Goal: Information Seeking & Learning: Understand process/instructions

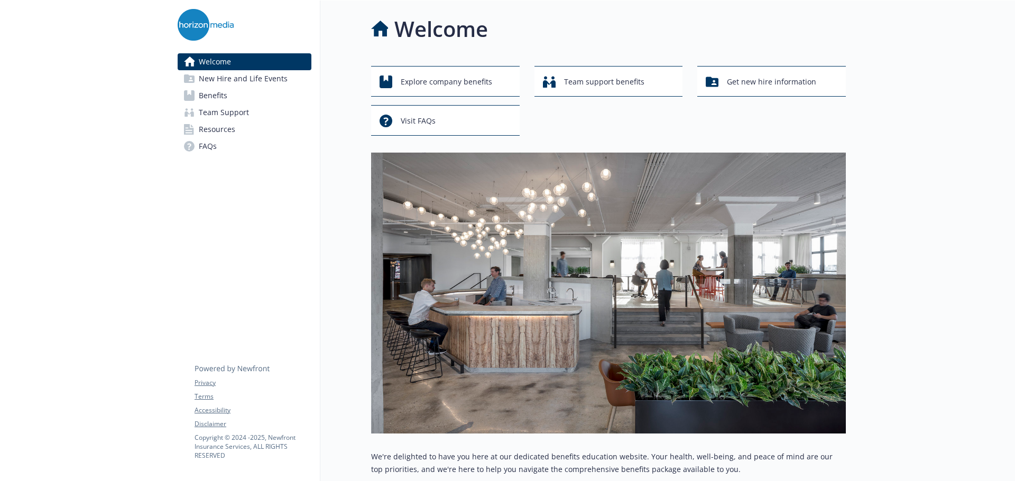
click at [263, 82] on span "New Hire and Life Events" at bounding box center [243, 78] width 89 height 17
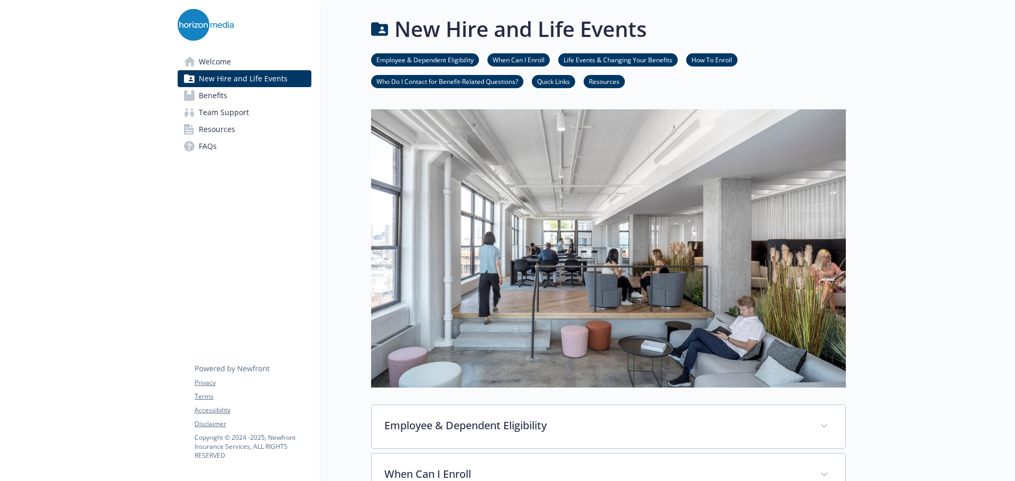
click at [605, 83] on link "Resources" at bounding box center [603, 81] width 41 height 10
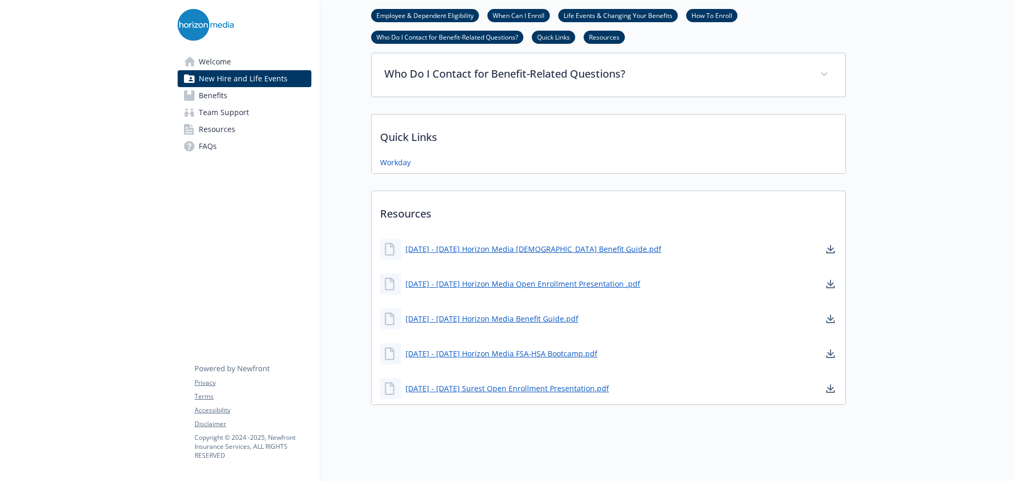
scroll to position [554, 8]
click at [435, 12] on link "Employee & Dependent Eligibility" at bounding box center [425, 15] width 108 height 10
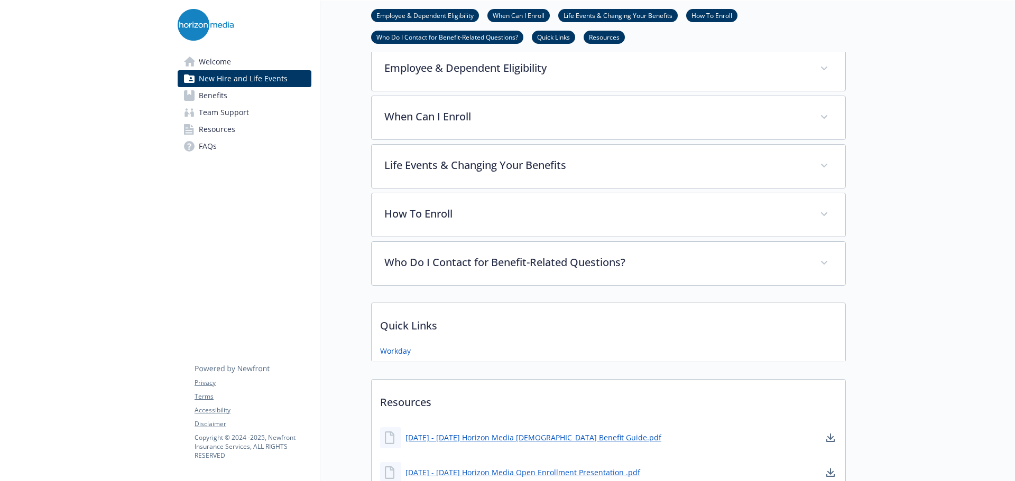
scroll to position [350, 8]
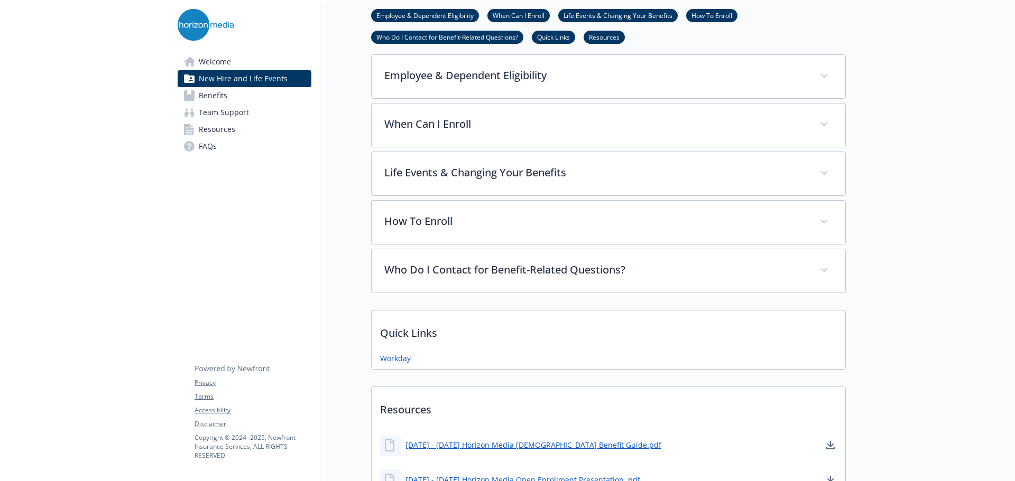
click at [509, 14] on link "When Can I Enroll" at bounding box center [518, 15] width 62 height 10
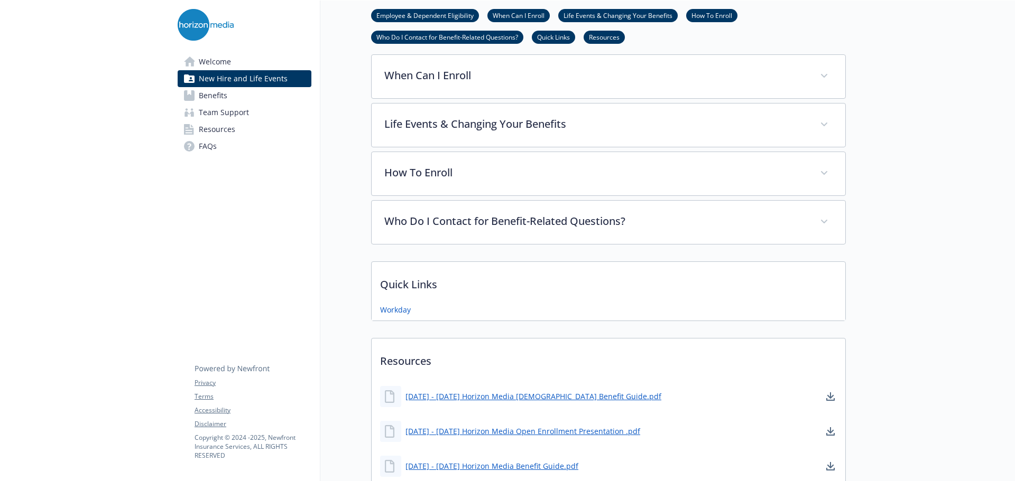
click at [574, 14] on link "Life Events & Changing Your Benefits" at bounding box center [617, 15] width 119 height 10
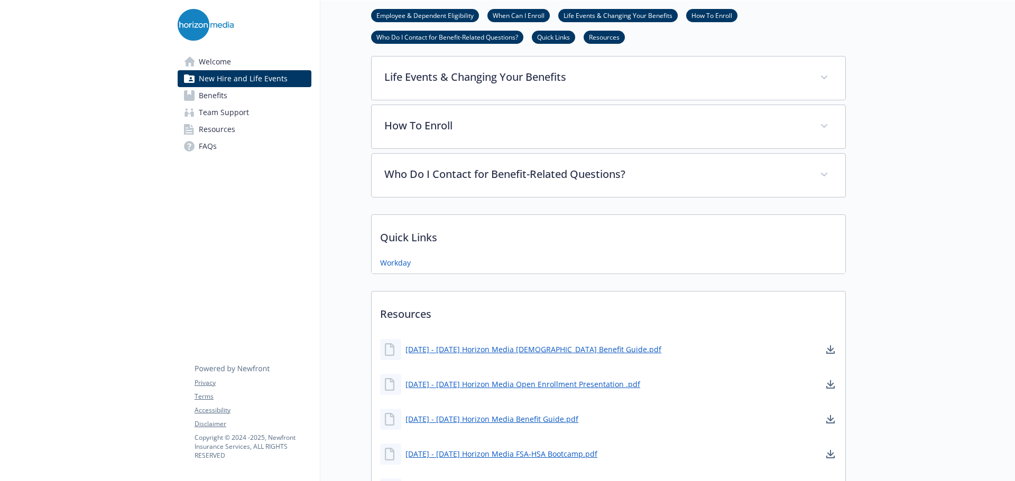
scroll to position [448, 8]
click at [245, 100] on link "Benefits" at bounding box center [245, 95] width 134 height 17
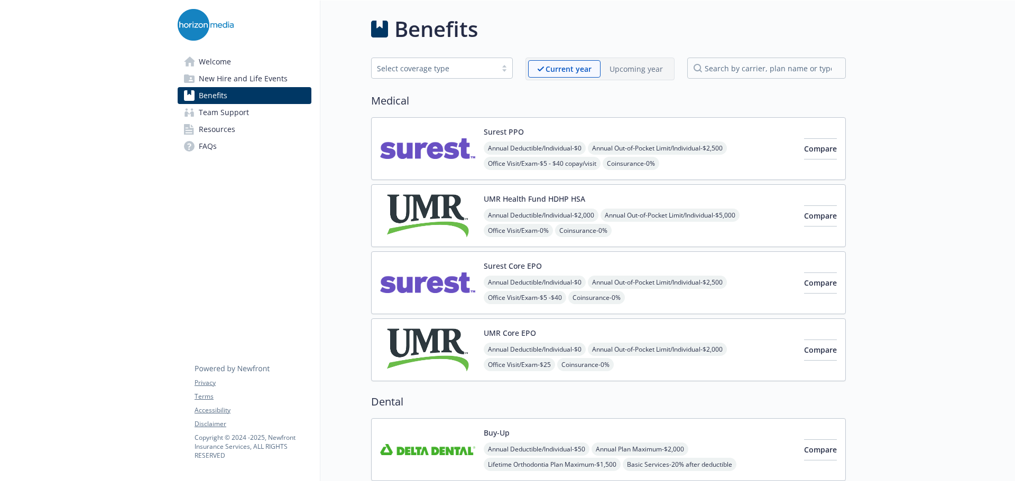
click at [263, 73] on span "New Hire and Life Events" at bounding box center [243, 78] width 89 height 17
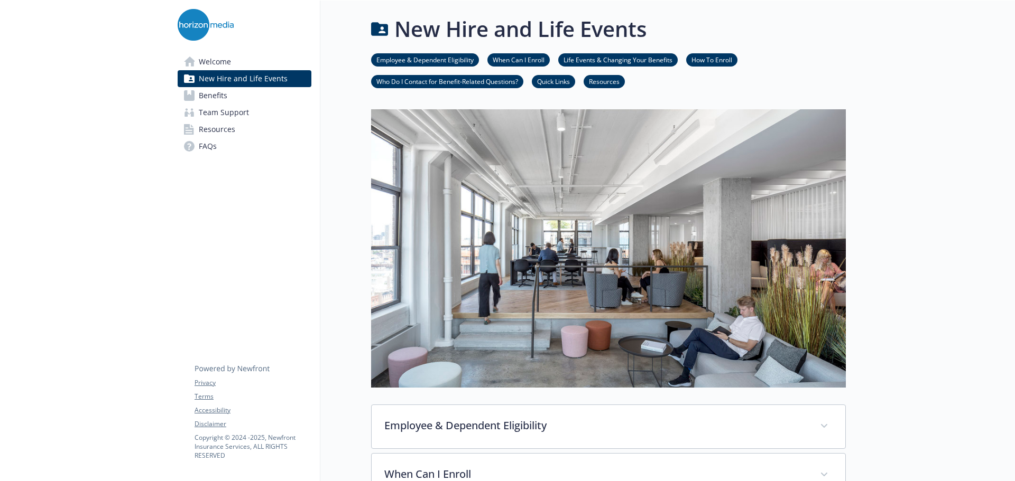
click at [284, 64] on link "Welcome" at bounding box center [245, 61] width 134 height 17
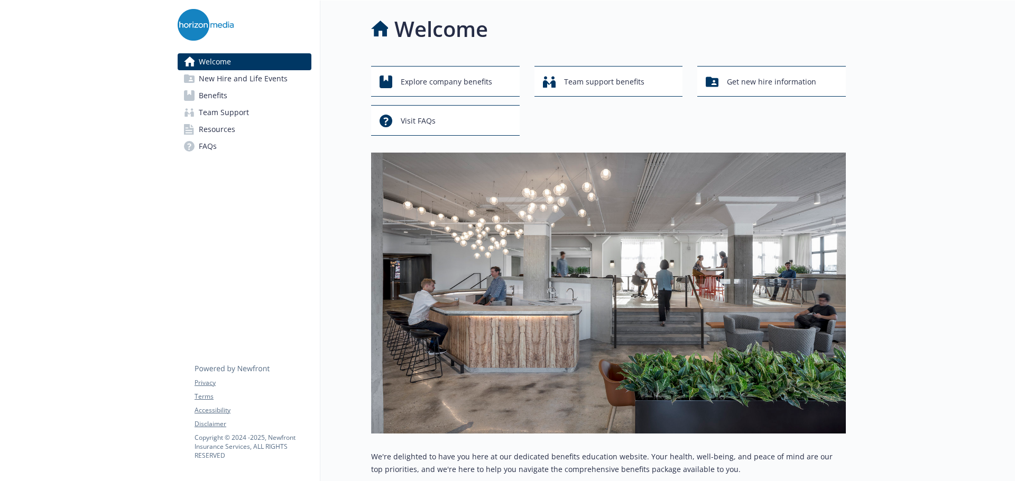
click at [263, 85] on span "New Hire and Life Events" at bounding box center [243, 78] width 89 height 17
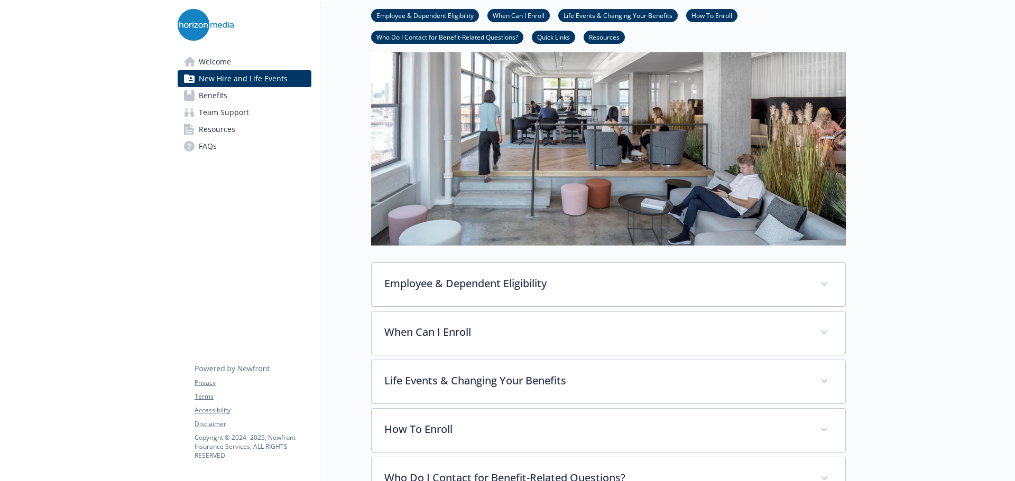
scroll to position [159, 0]
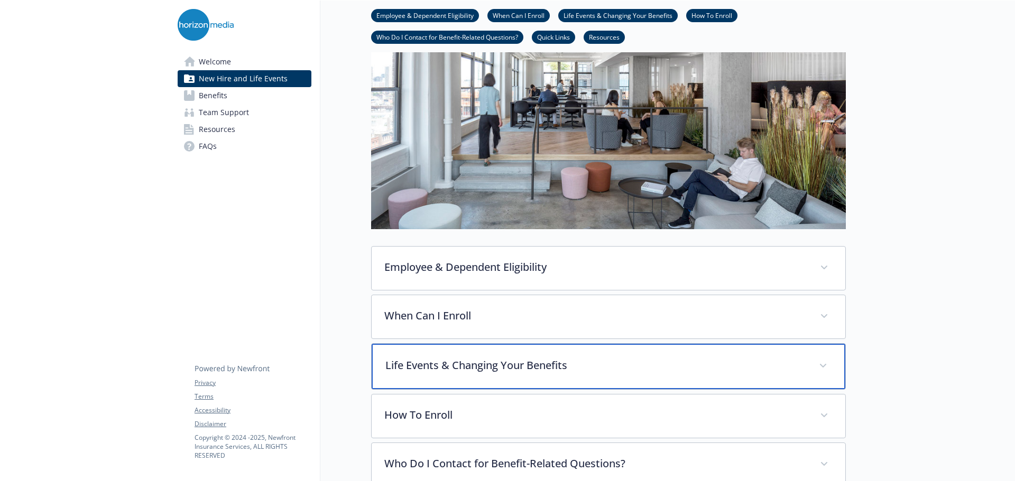
click at [400, 360] on p "Life Events & Changing Your Benefits" at bounding box center [595, 366] width 421 height 16
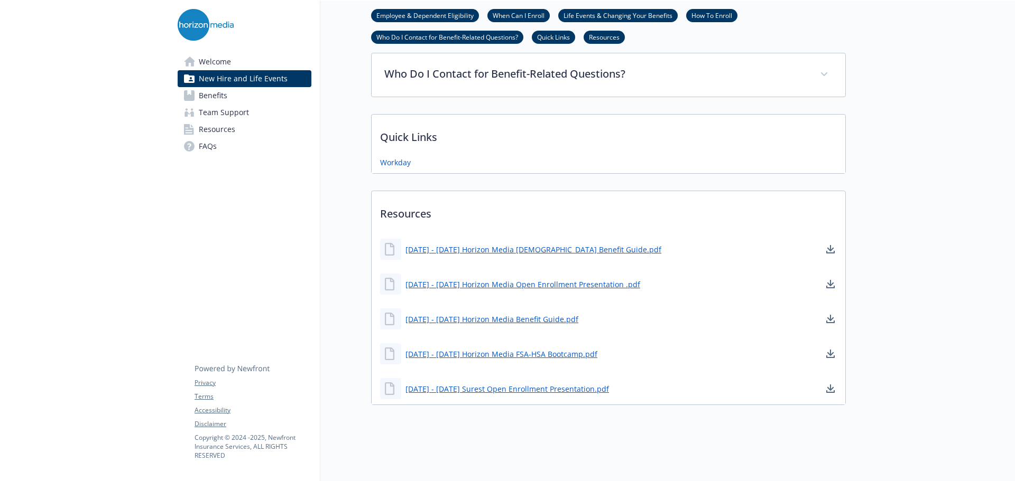
scroll to position [1239, 0]
